Goal: Task Accomplishment & Management: Manage account settings

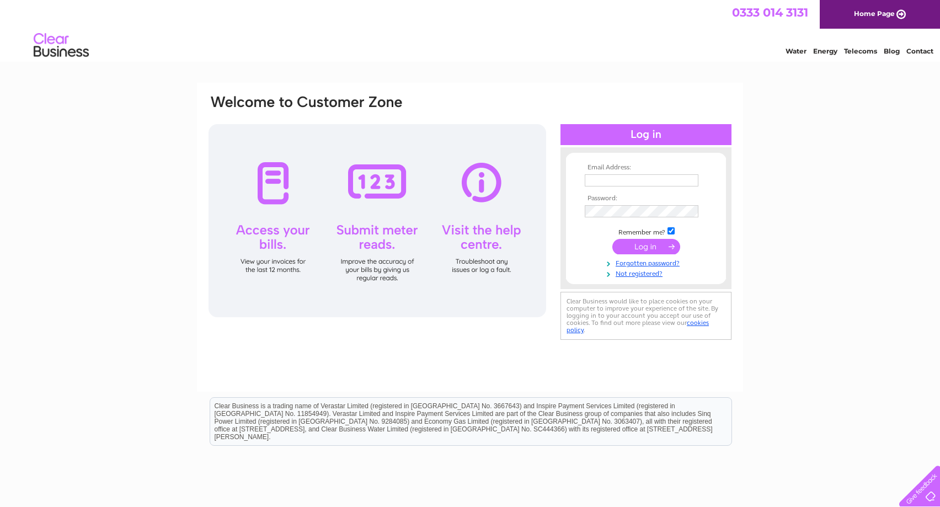
click at [603, 180] on input "text" at bounding box center [642, 180] width 114 height 12
type input "accounts@uniontechnical.co.uk"
click at [651, 245] on input "submit" at bounding box center [646, 246] width 68 height 15
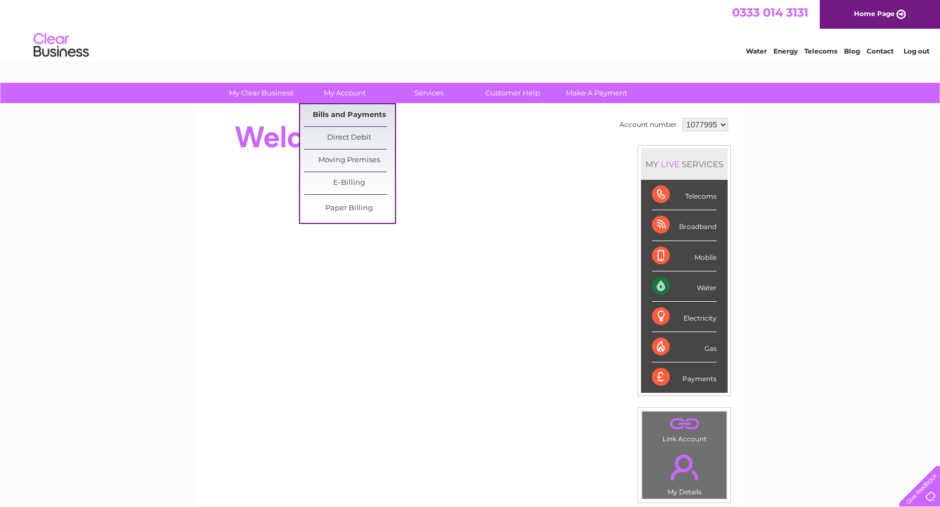
click at [351, 113] on link "Bills and Payments" at bounding box center [349, 115] width 91 height 22
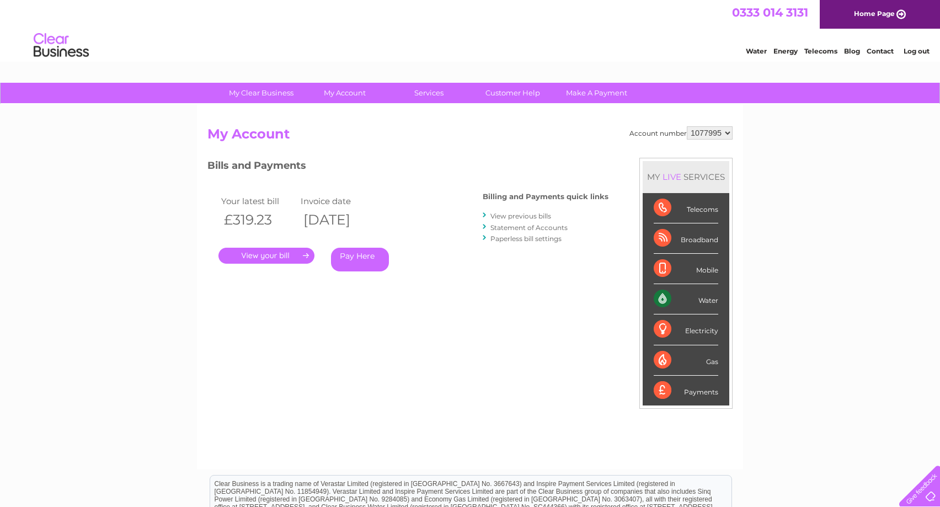
click at [278, 254] on link "." at bounding box center [267, 256] width 96 height 16
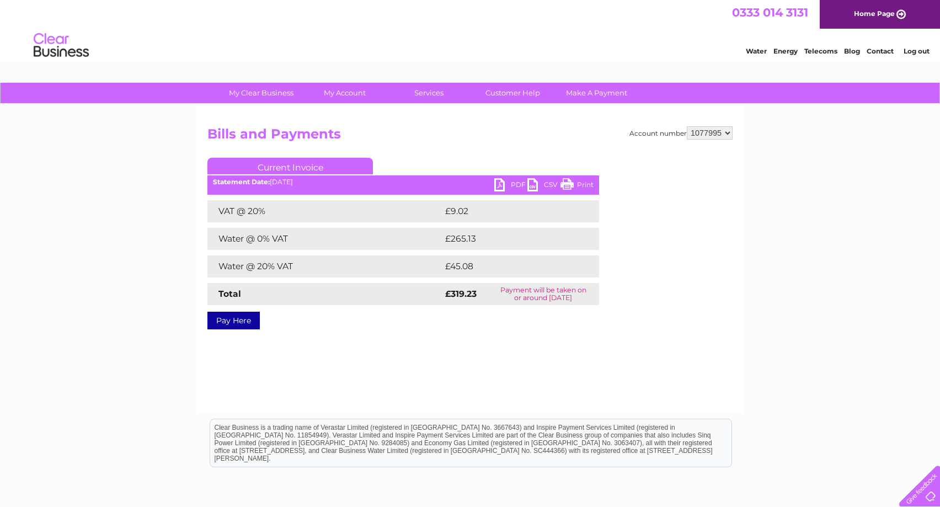
click at [514, 183] on link "PDF" at bounding box center [510, 186] width 33 height 16
